Goal: Navigation & Orientation: Find specific page/section

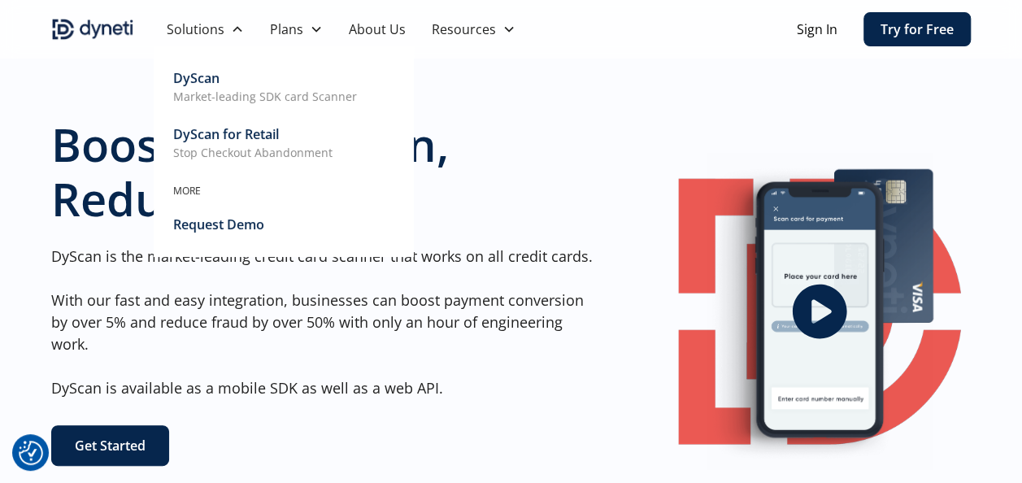
click at [249, 144] on p "Stop Checkout Abandonment" at bounding box center [252, 152] width 159 height 17
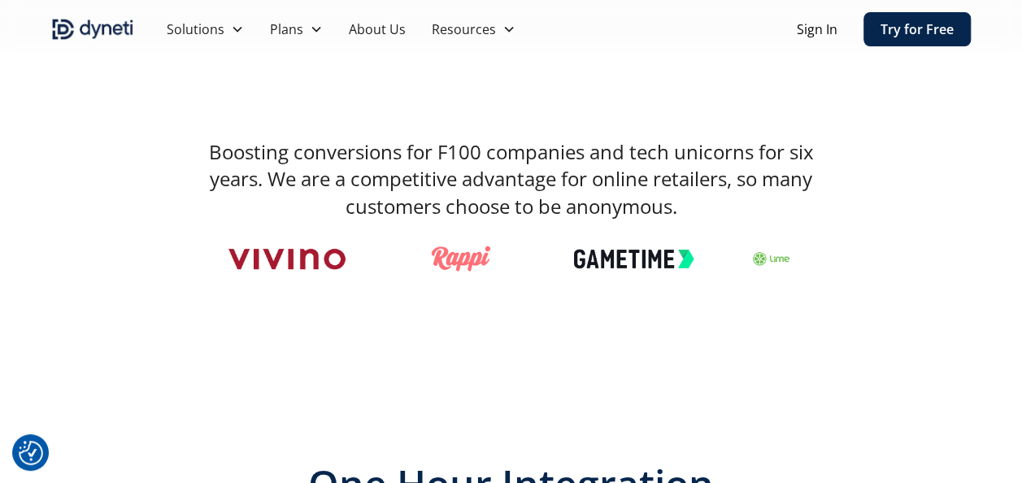
scroll to position [577, 0]
